Goal: Information Seeking & Learning: Learn about a topic

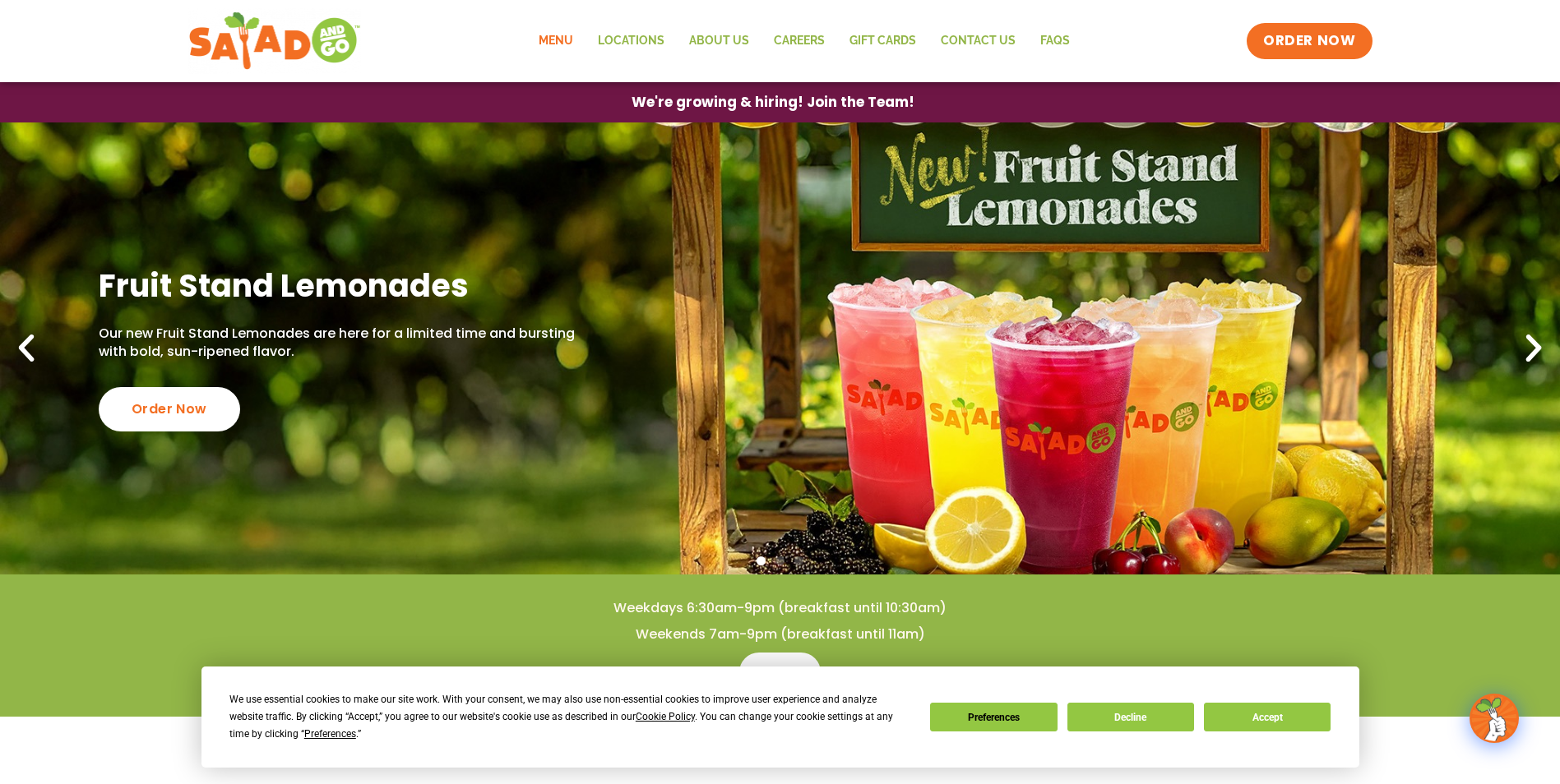
click at [563, 34] on link "Menu" at bounding box center [555, 41] width 60 height 38
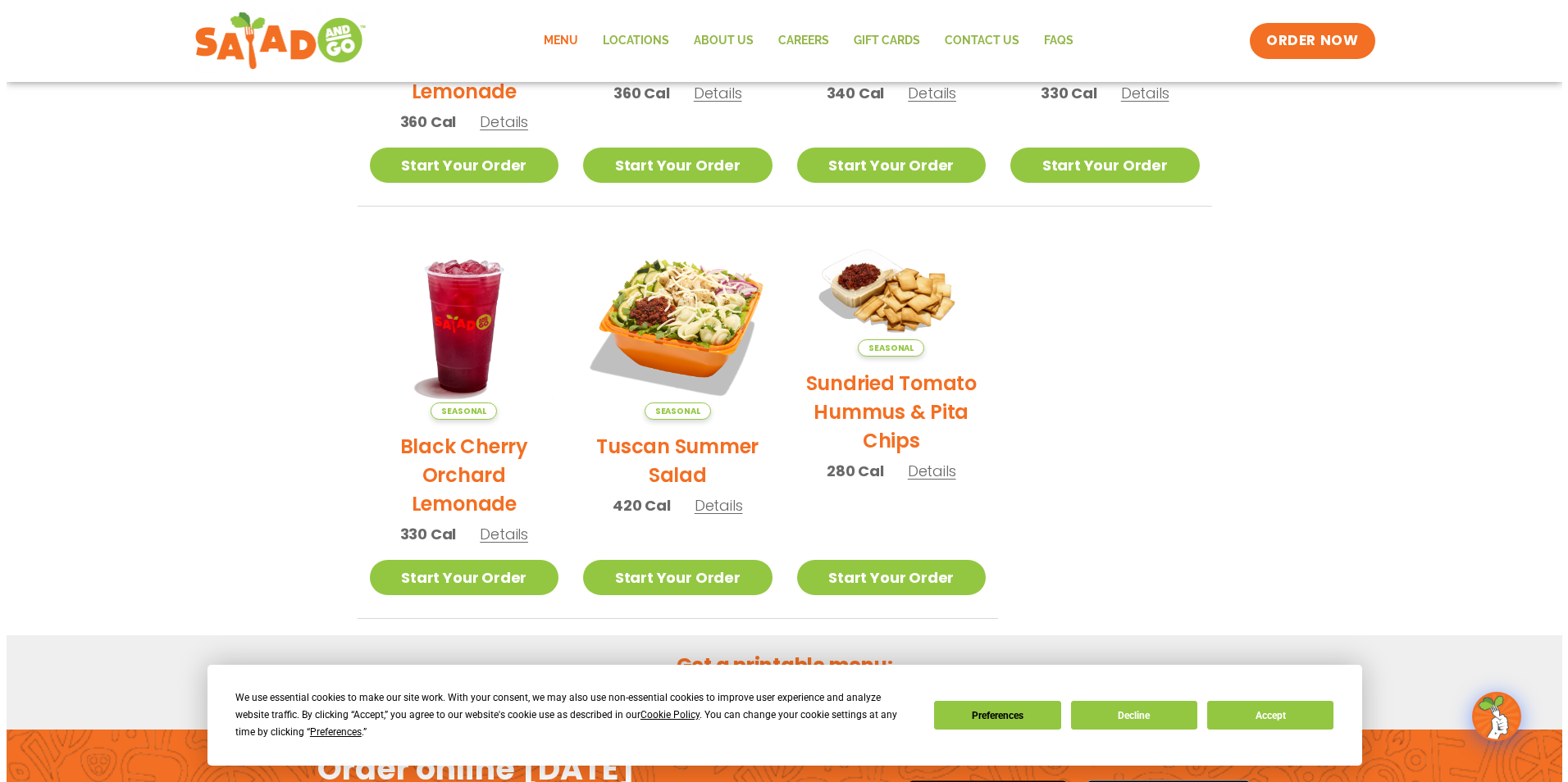
scroll to position [655, 0]
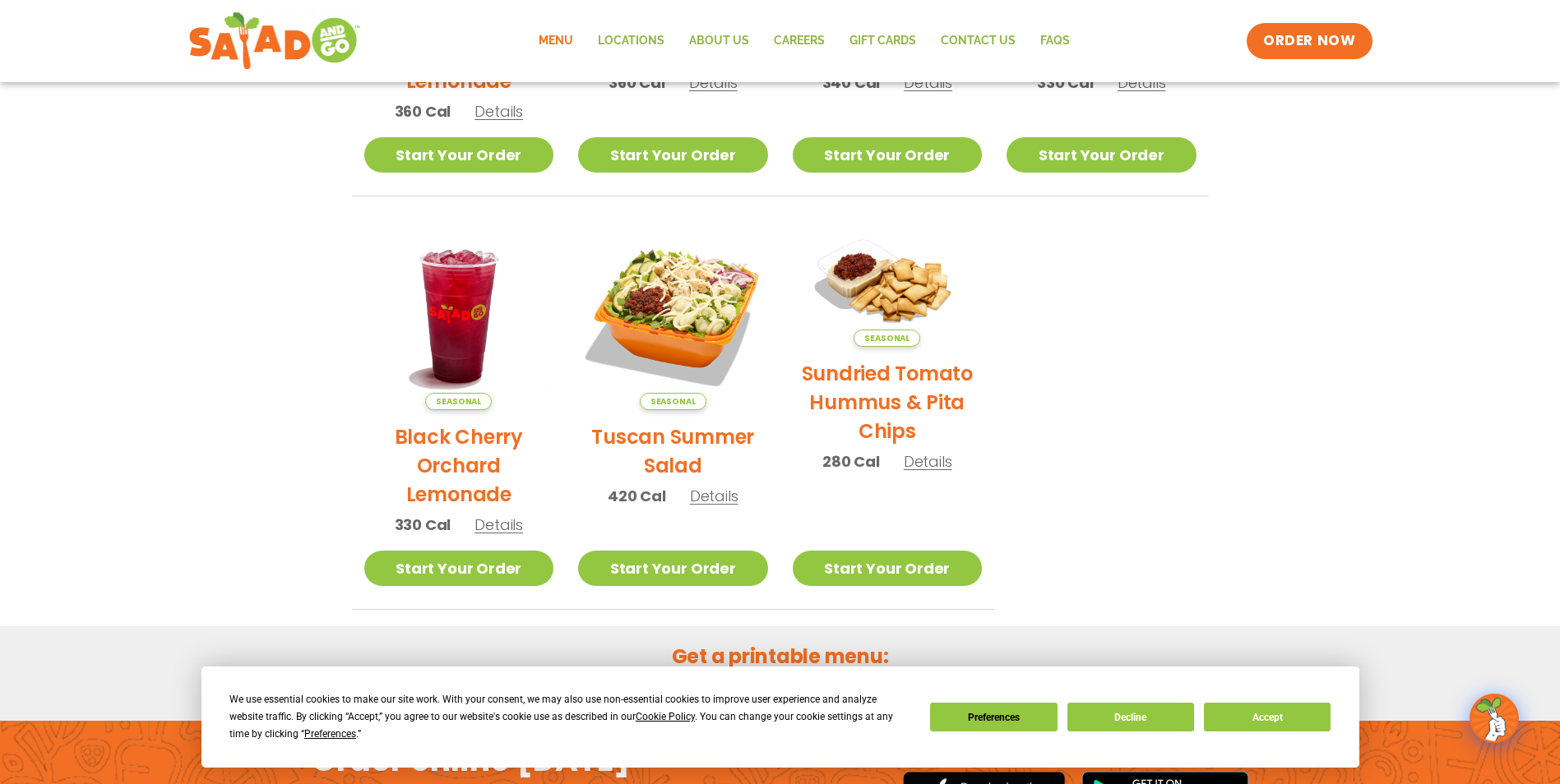
click at [715, 500] on span "Details" at bounding box center [714, 495] width 49 height 20
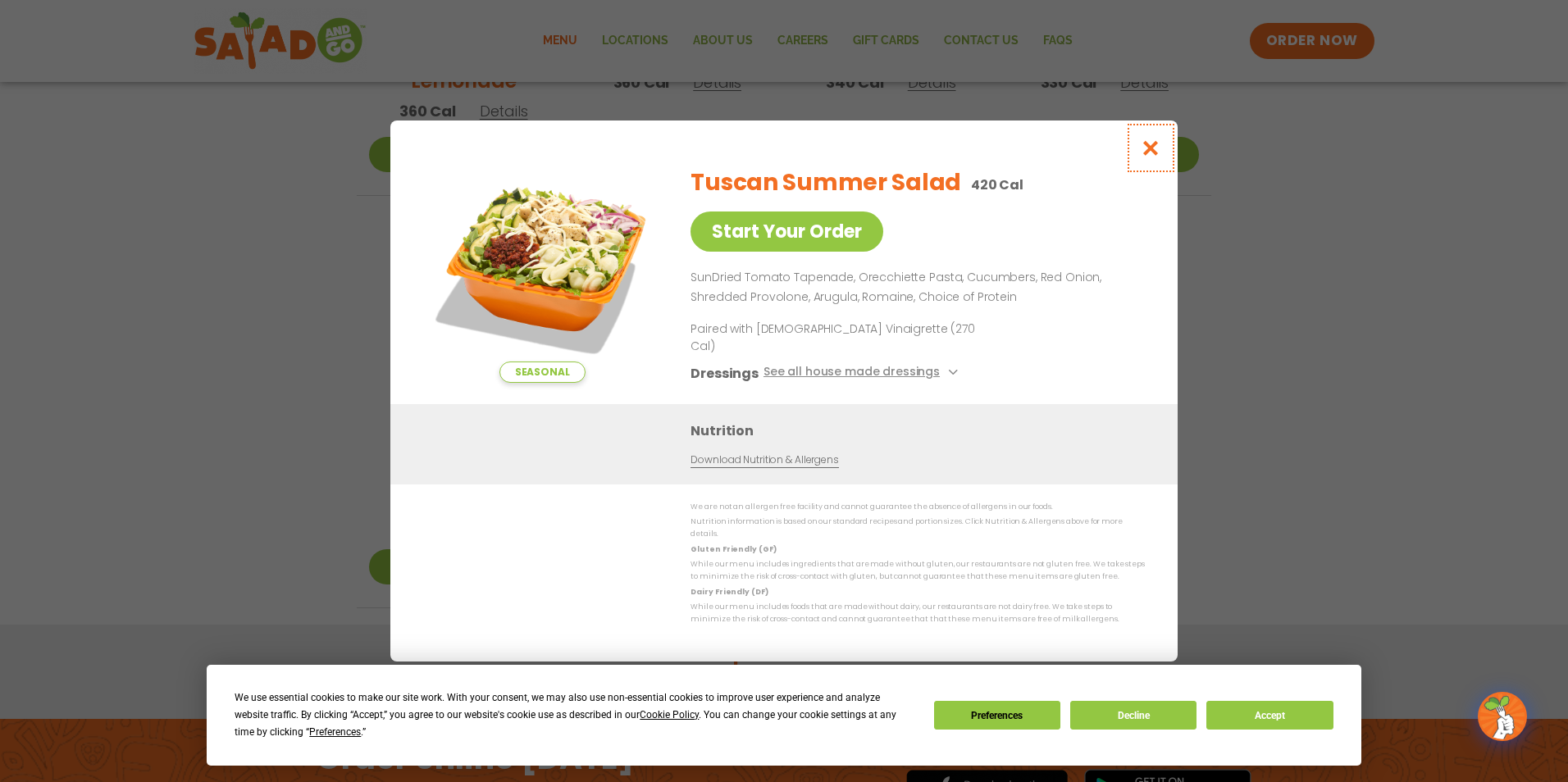
click at [1154, 156] on icon "Close modal" at bounding box center [1150, 147] width 20 height 17
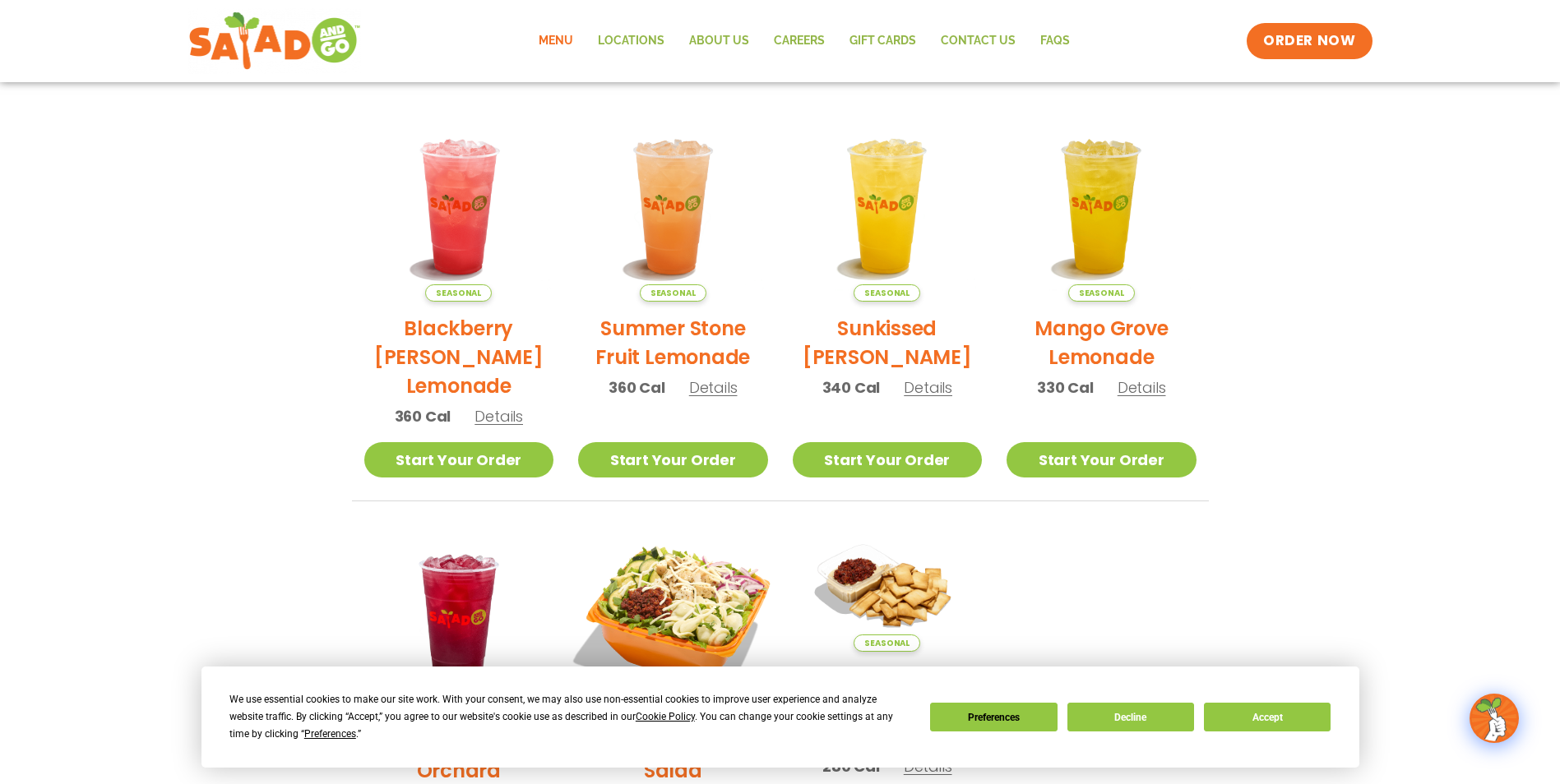
scroll to position [0, 0]
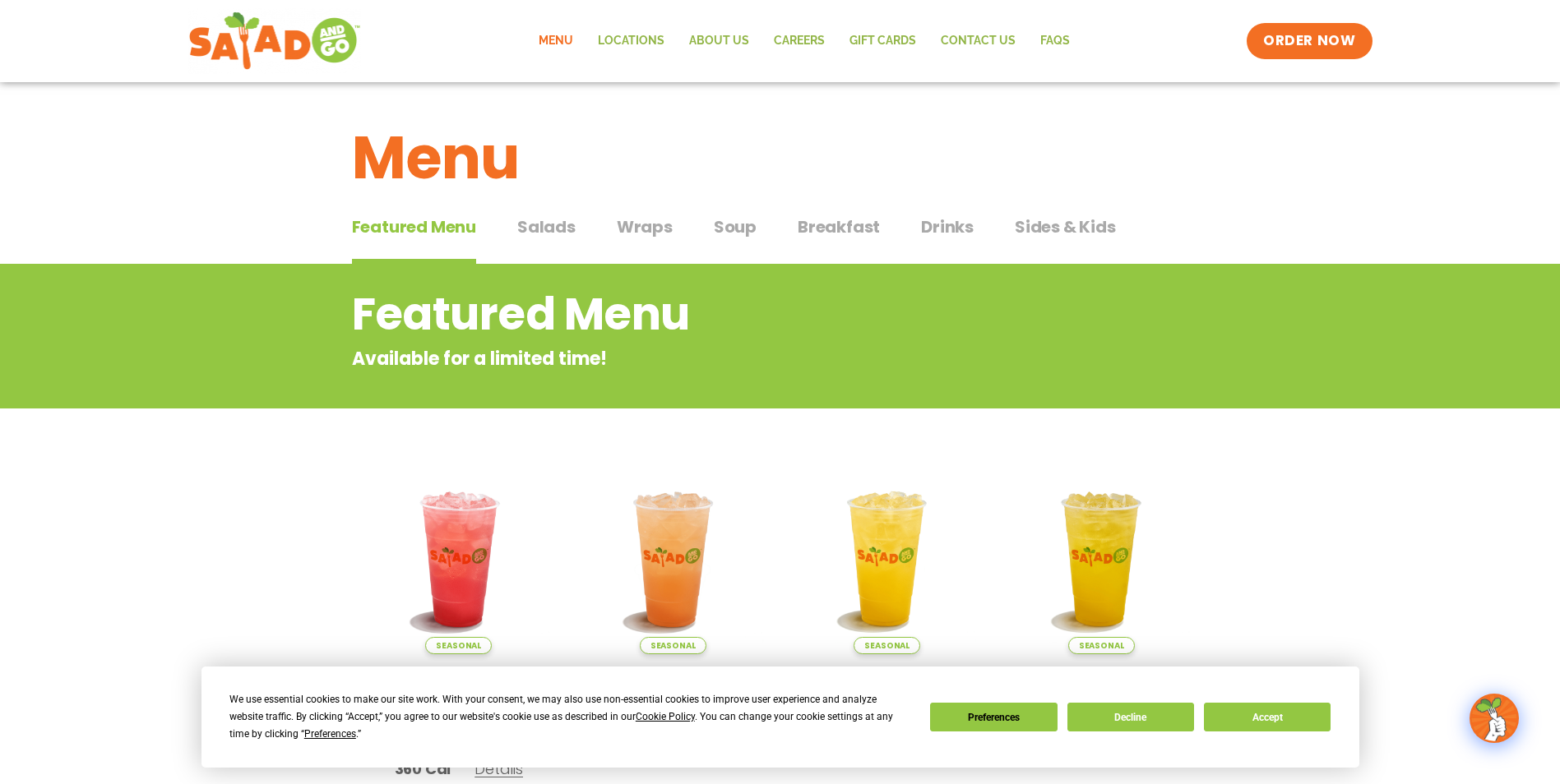
click at [554, 227] on span "Salads" at bounding box center [546, 227] width 59 height 25
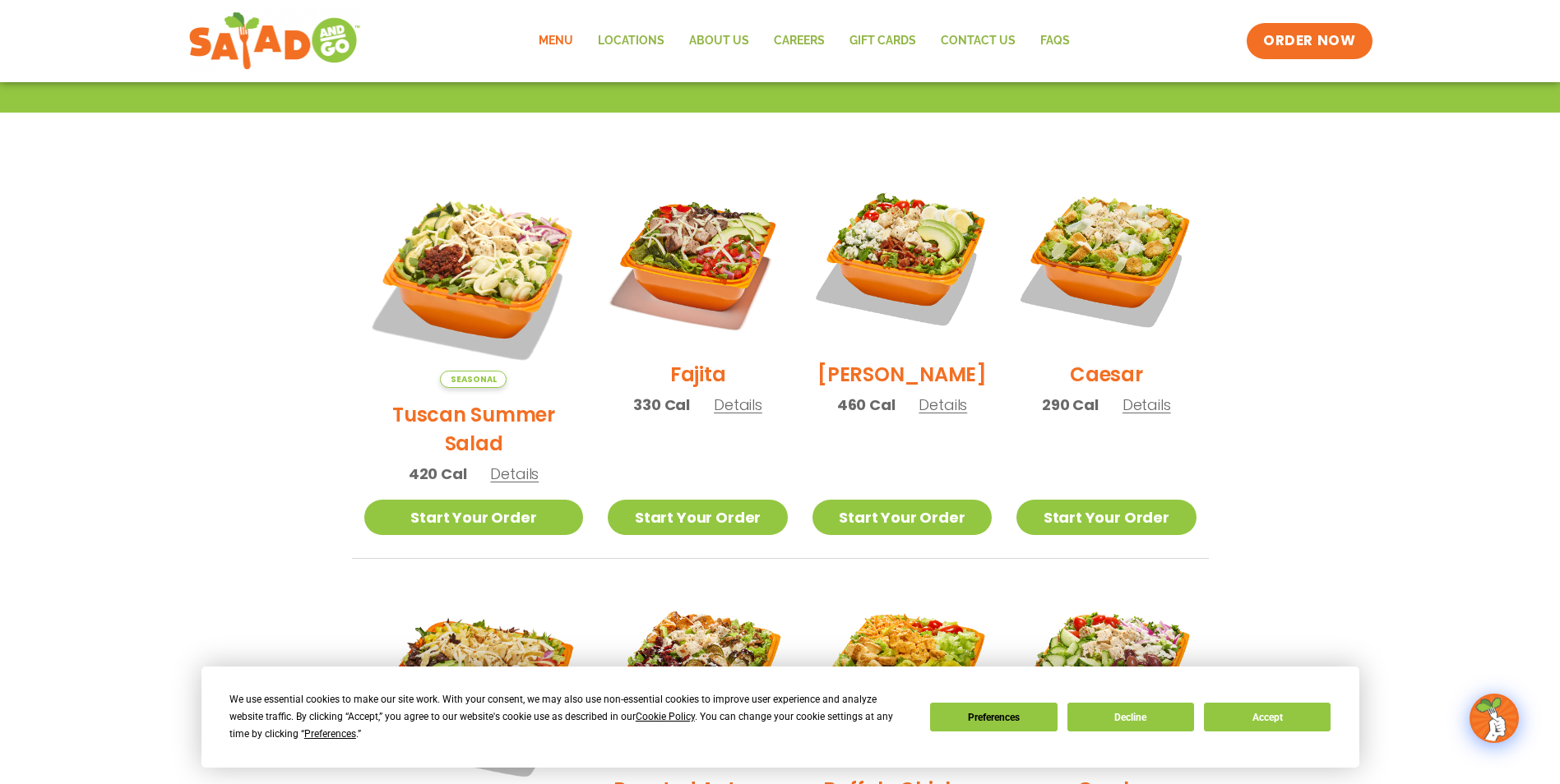
scroll to position [376, 0]
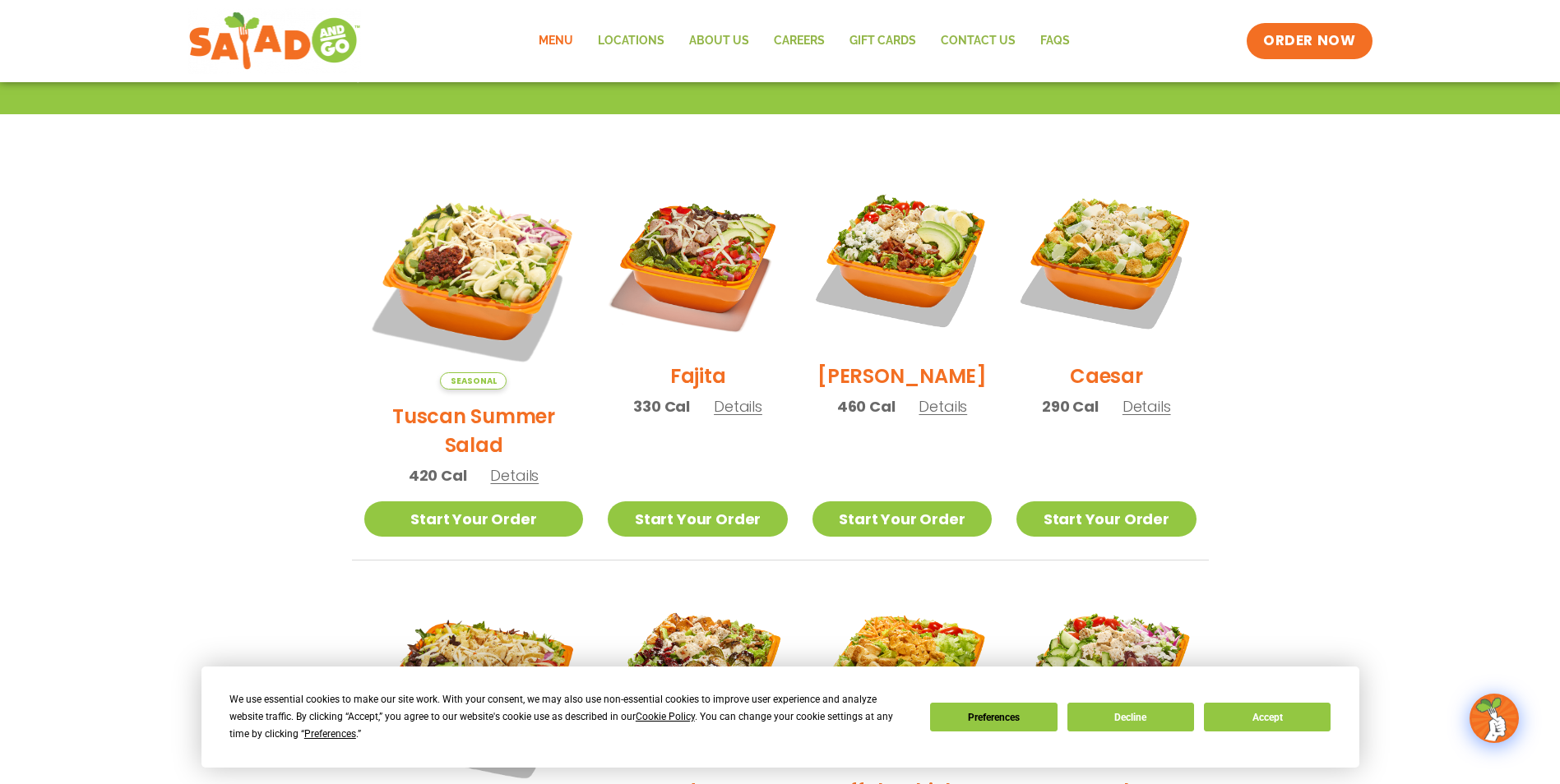
click at [715, 416] on span "Details" at bounding box center [737, 406] width 49 height 20
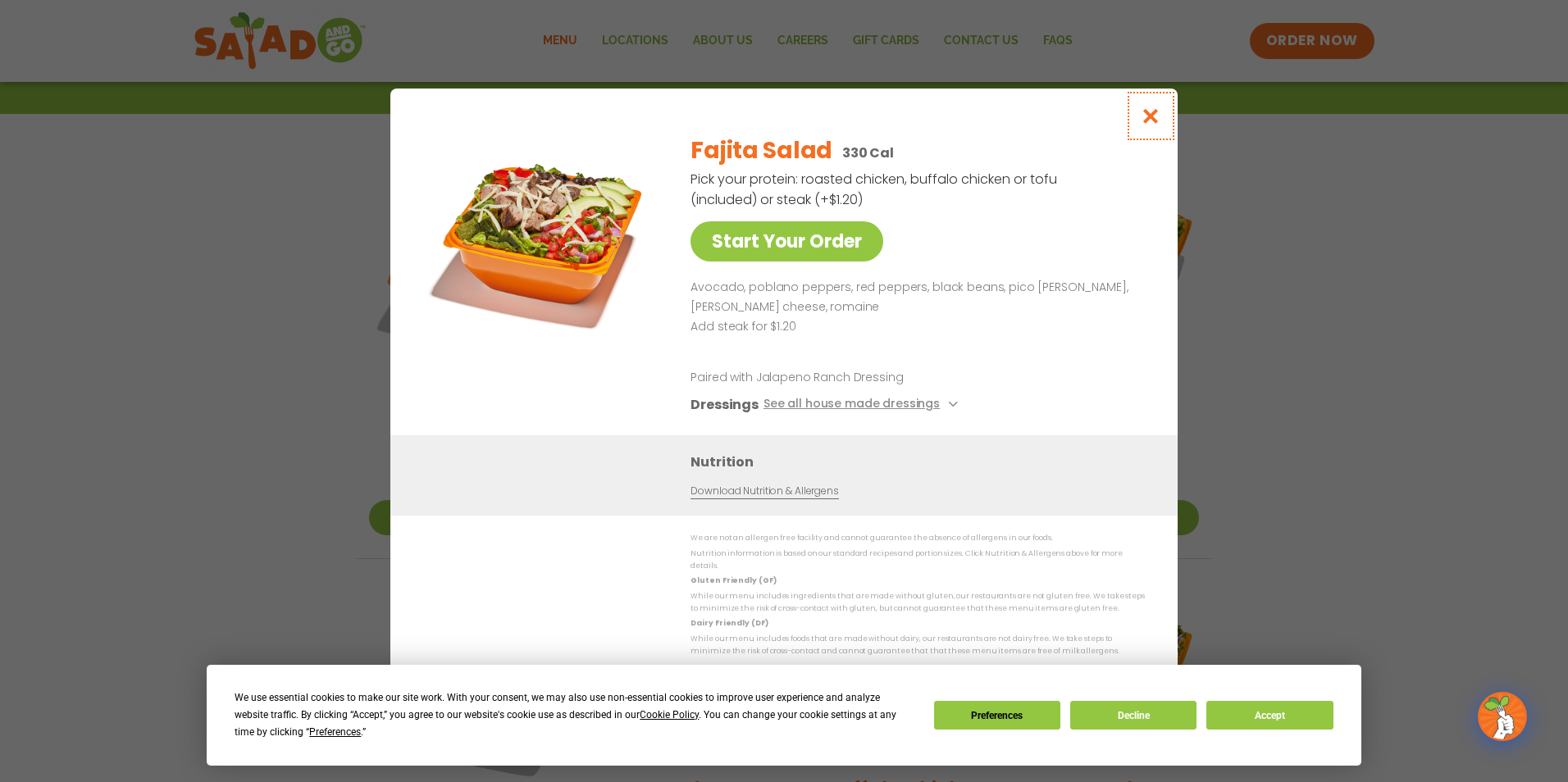
click at [1153, 125] on icon "Close modal" at bounding box center [1150, 115] width 20 height 17
